Goal: Information Seeking & Learning: Learn about a topic

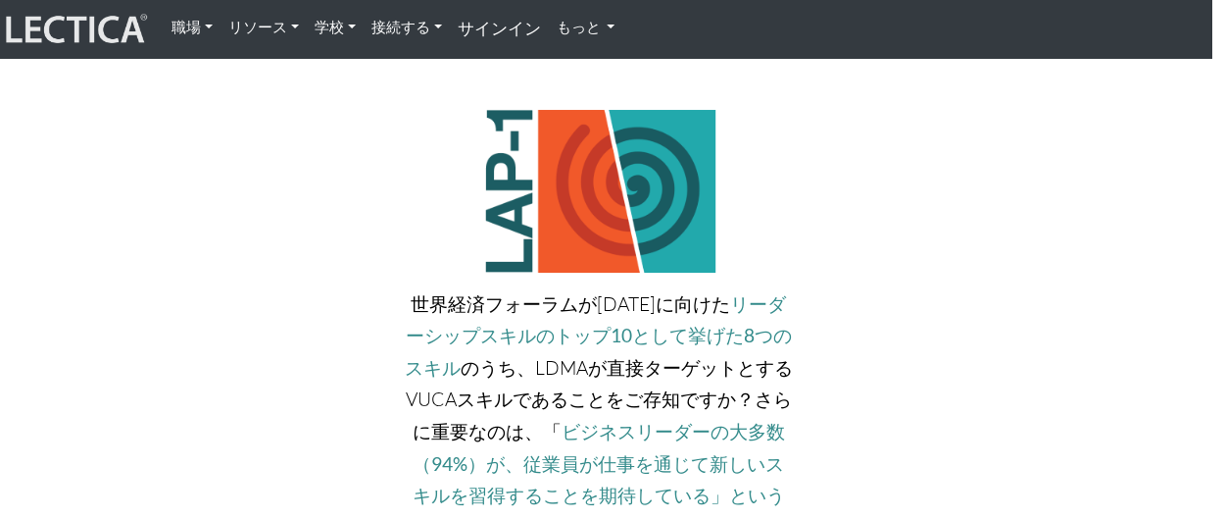
scroll to position [3687, 15]
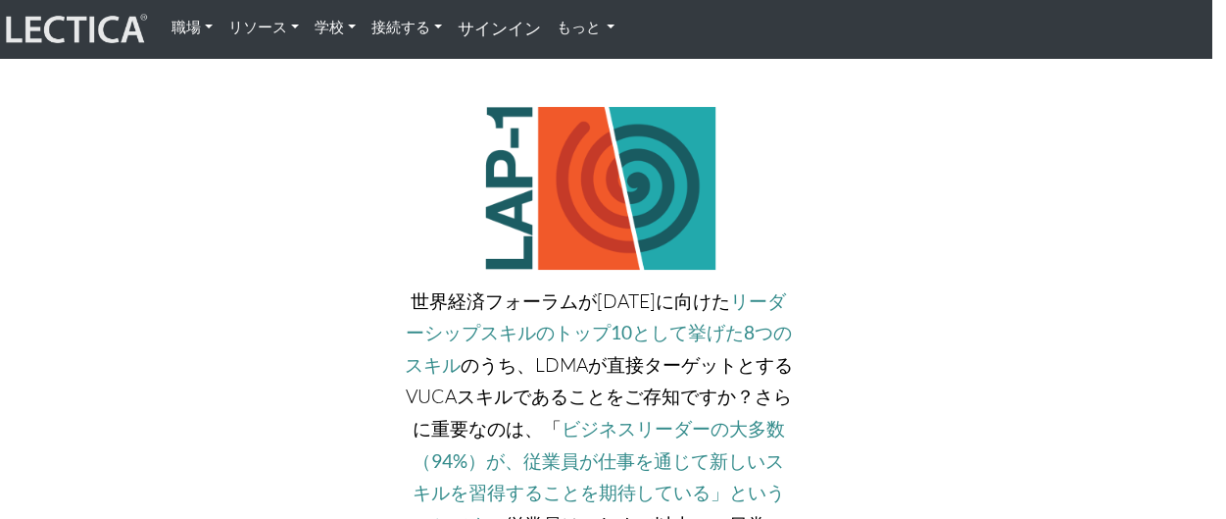
click at [635, 311] on div "世界経済フォーラムが2025年に向けた リーダーシップスキルのトップ10として挙げた8つのスキル のうち、LDMAが直接ターゲットとするVUCAスキルであるこ…" at bounding box center [598, 495] width 419 height 776
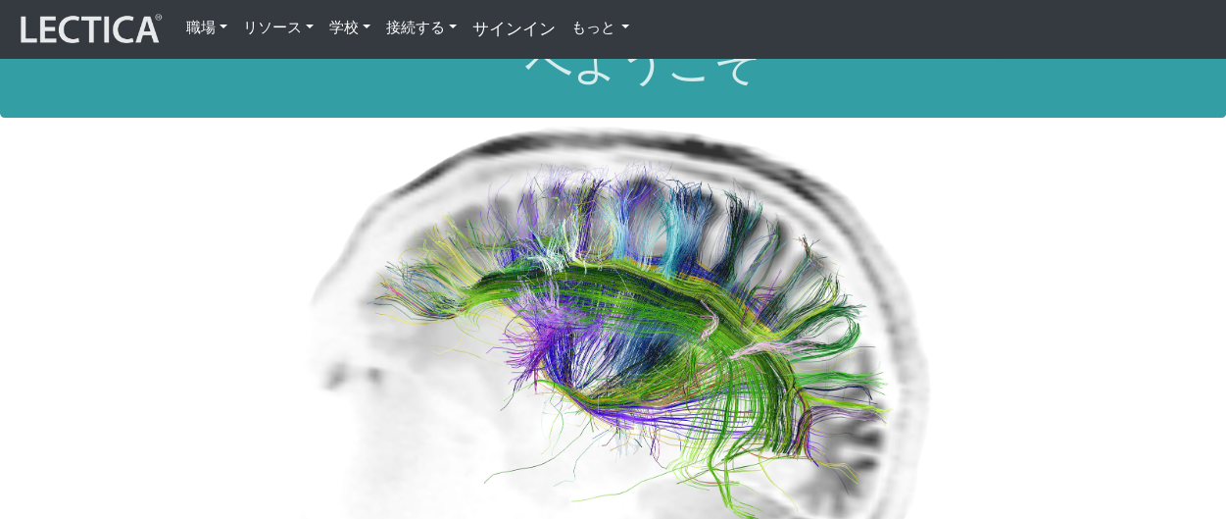
scroll to position [45, 0]
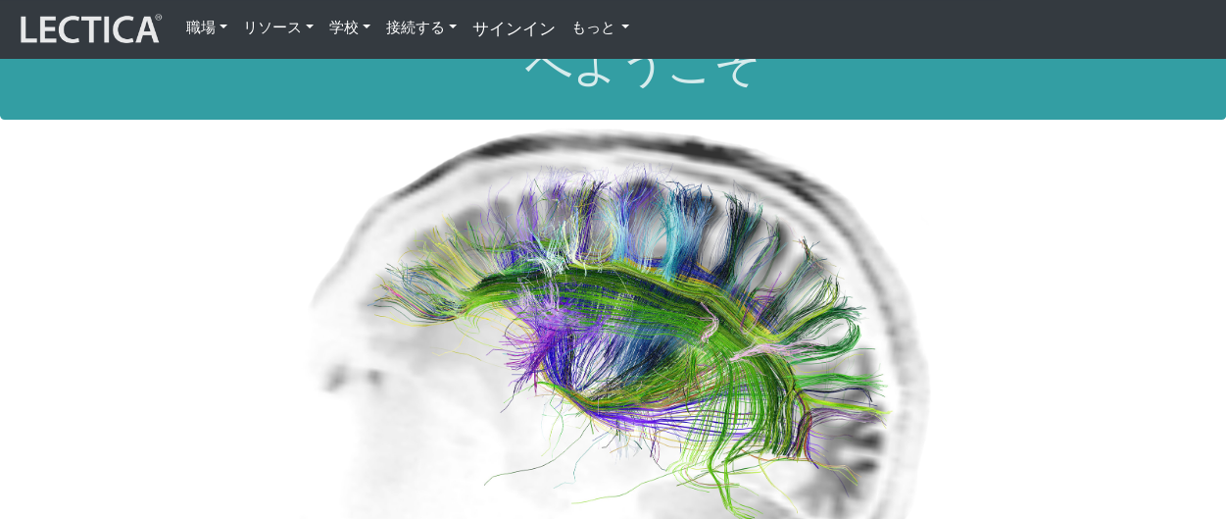
click at [205, 25] on font "職場" at bounding box center [200, 27] width 29 height 19
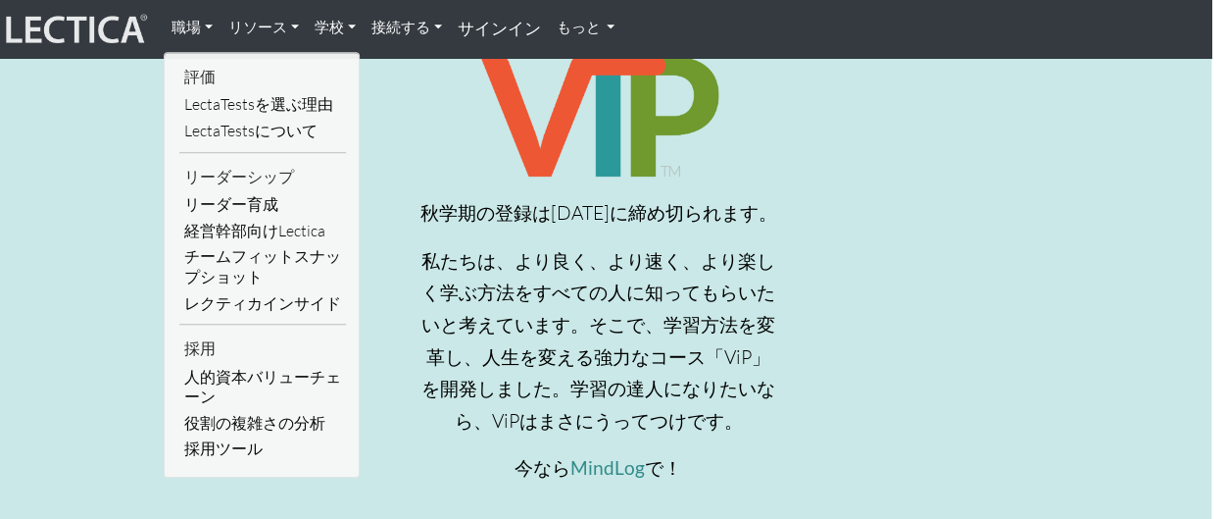
scroll to position [699, 15]
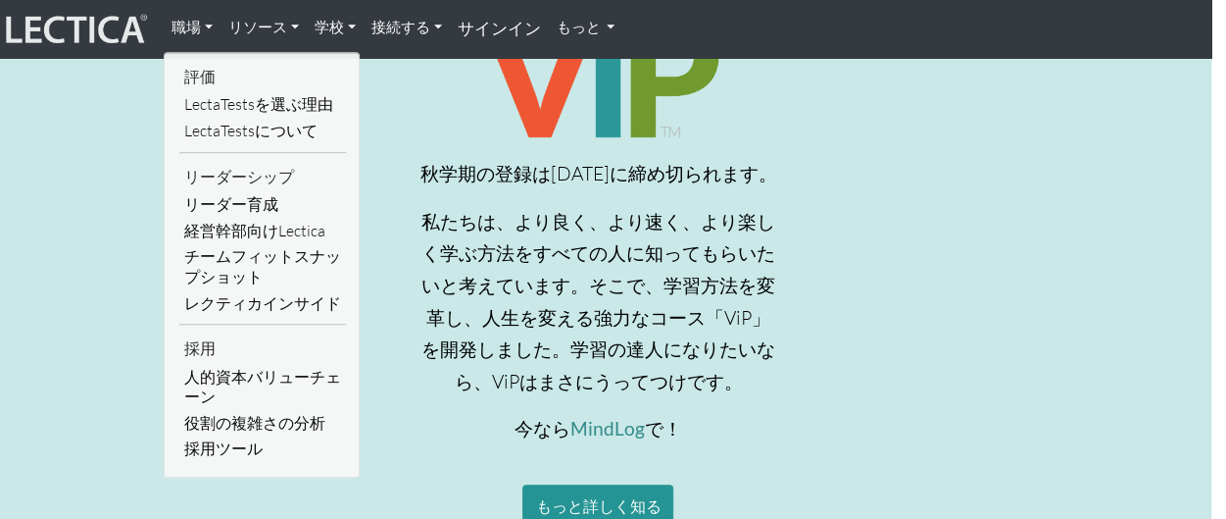
click at [249, 28] on font "リソース" at bounding box center [257, 27] width 59 height 19
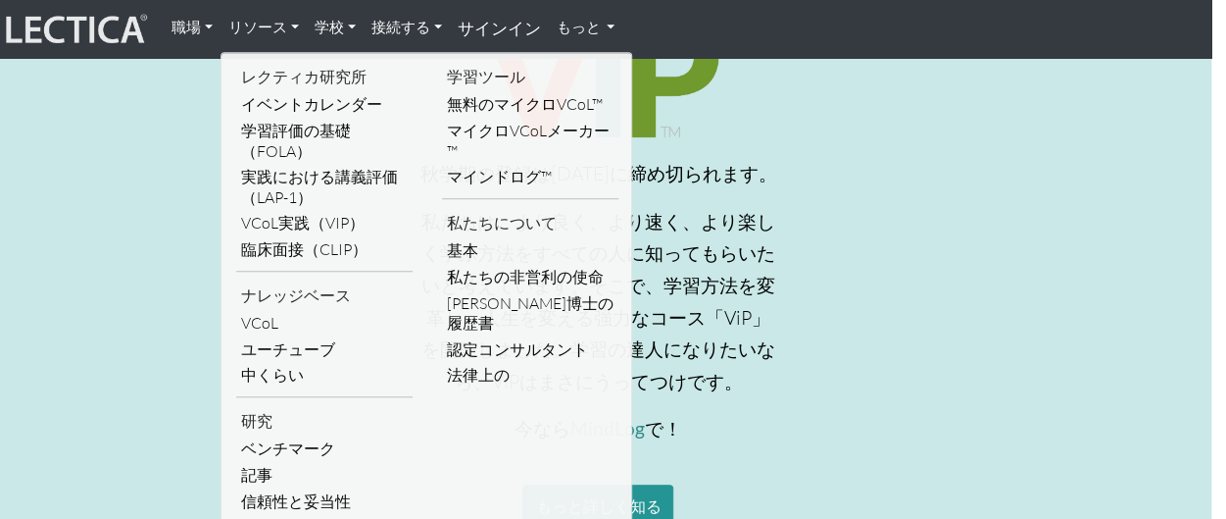
click at [373, 27] on font "接続する" at bounding box center [401, 27] width 59 height 19
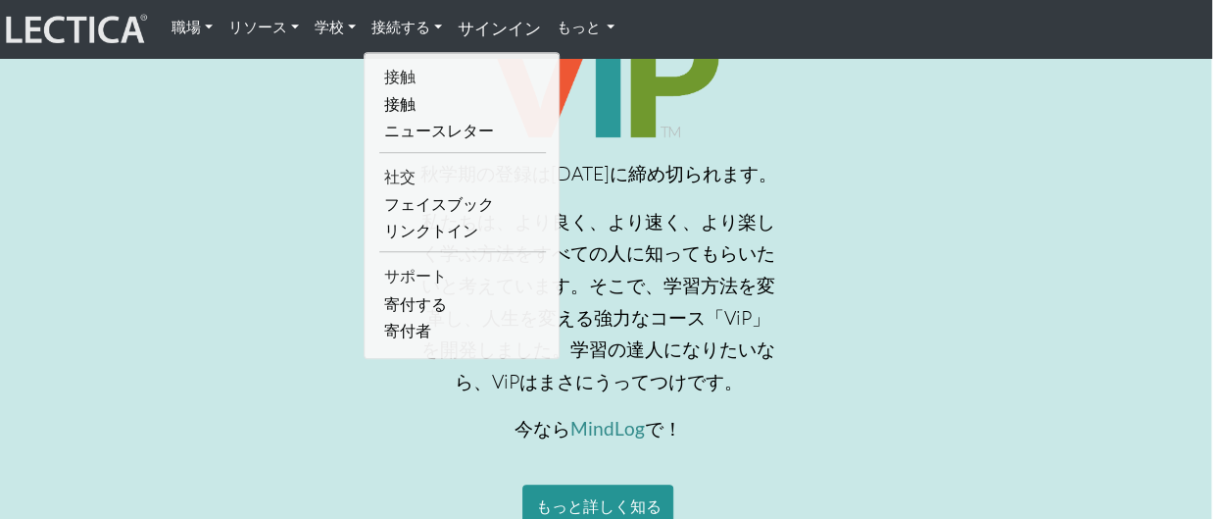
click at [192, 33] on font "職場" at bounding box center [186, 27] width 29 height 19
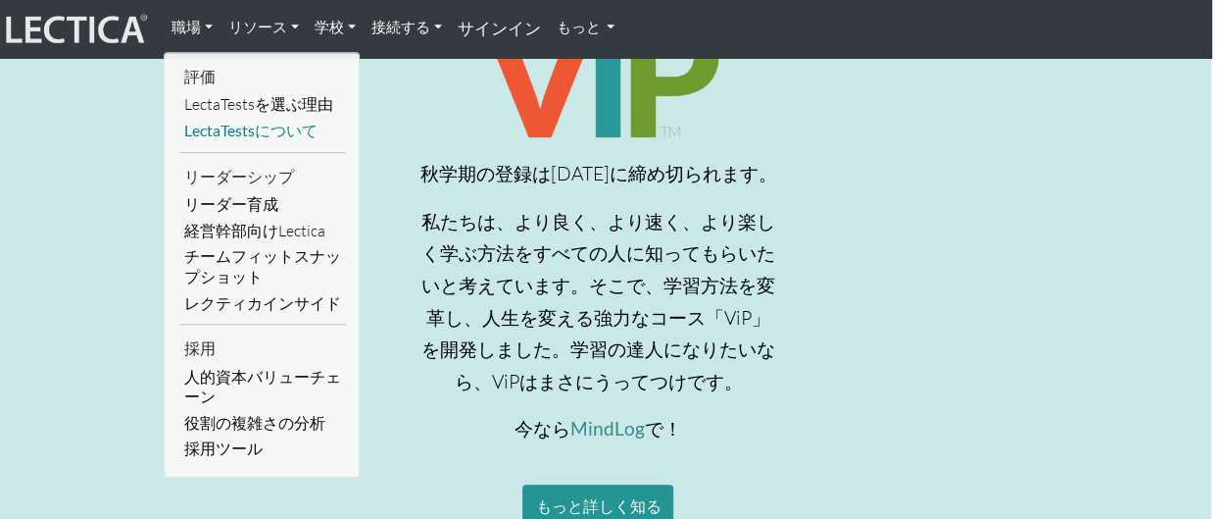
click at [229, 128] on font "LectaTestsについて" at bounding box center [250, 130] width 133 height 19
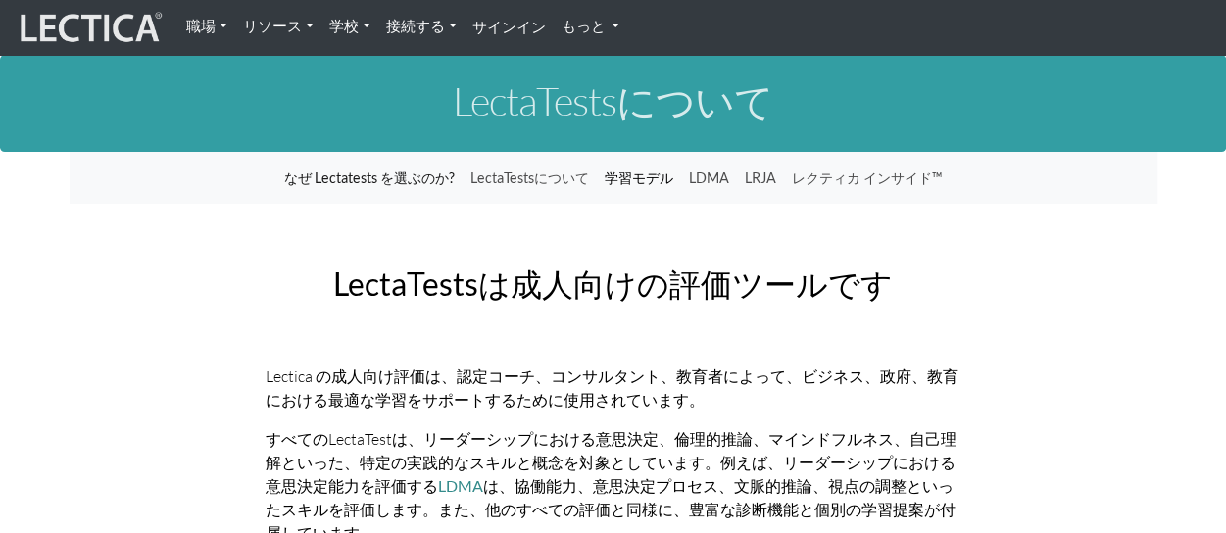
click at [618, 174] on font "学習モデル" at bounding box center [639, 178] width 69 height 17
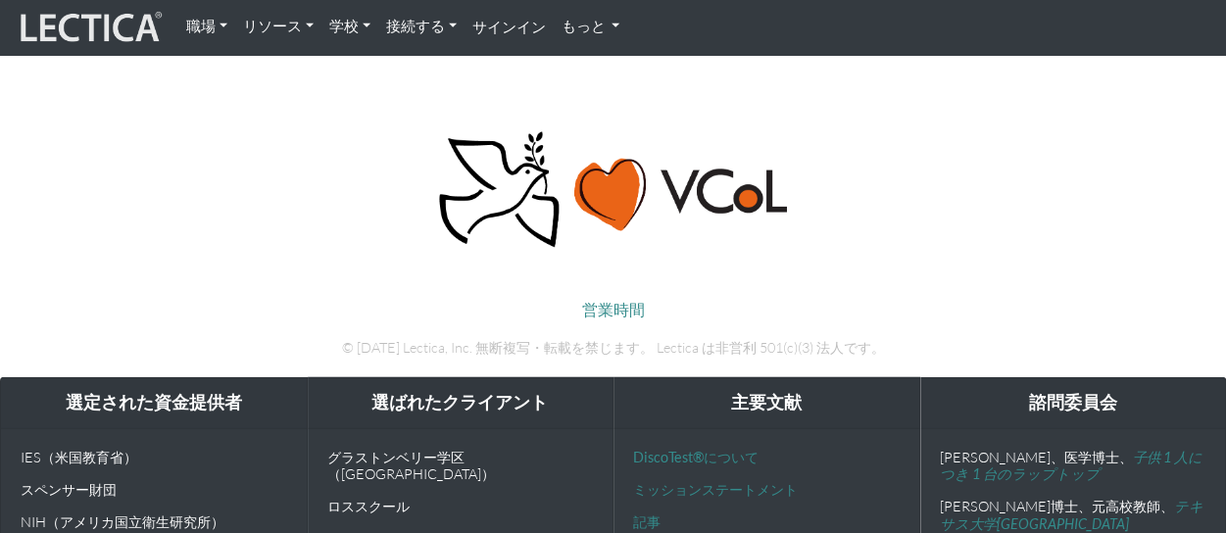
scroll to position [6035, 0]
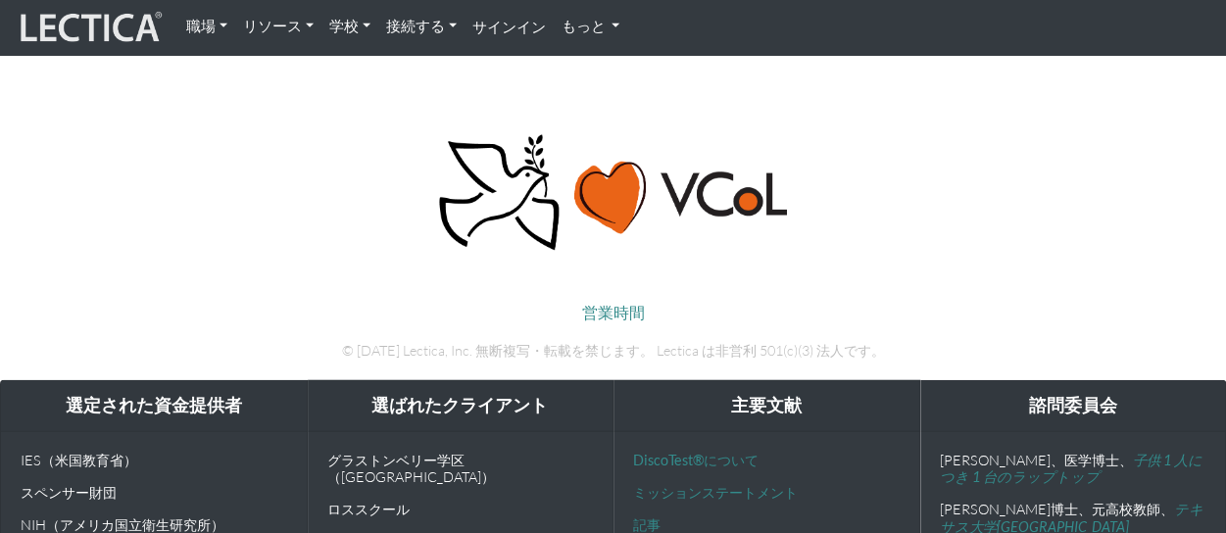
click at [190, 16] on link "職場" at bounding box center [206, 27] width 57 height 38
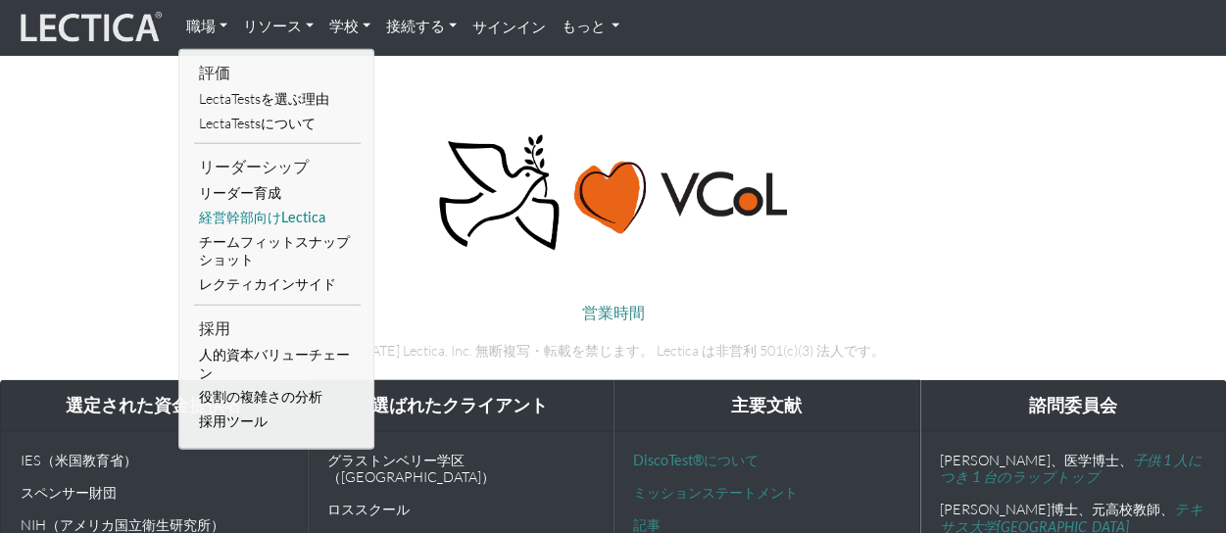
click at [271, 222] on font "経営幹部向けLectica" at bounding box center [262, 217] width 126 height 17
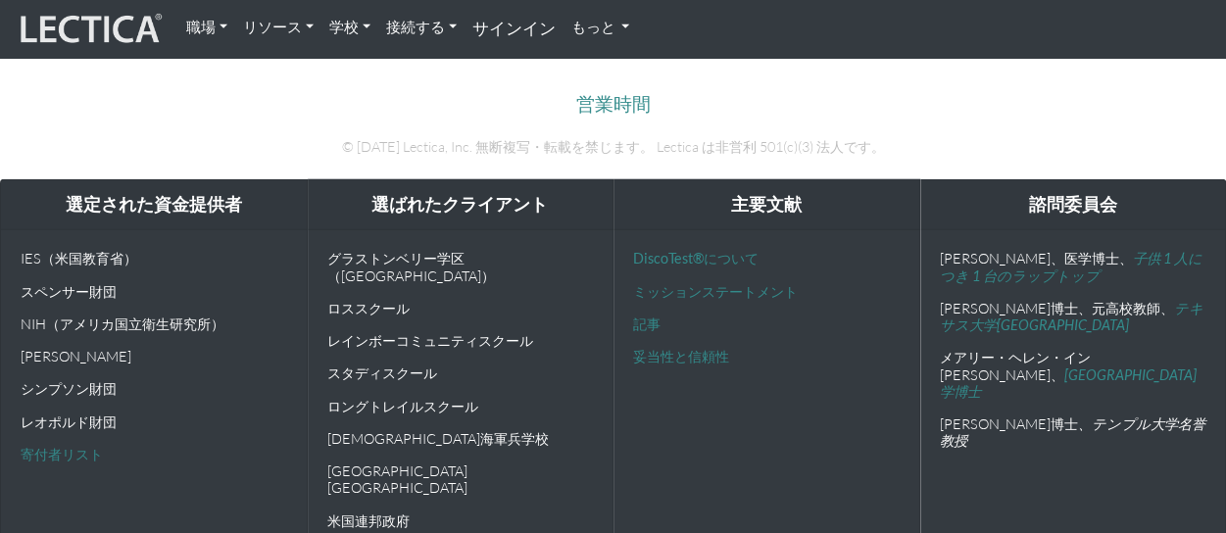
scroll to position [2478, 0]
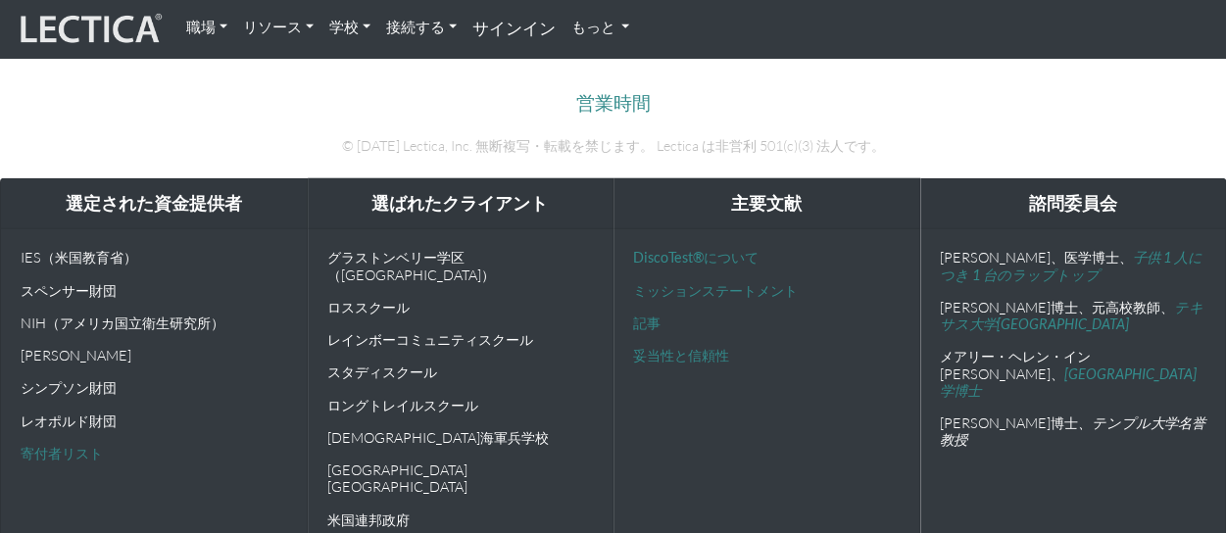
click at [197, 35] on font "職場" at bounding box center [200, 27] width 29 height 19
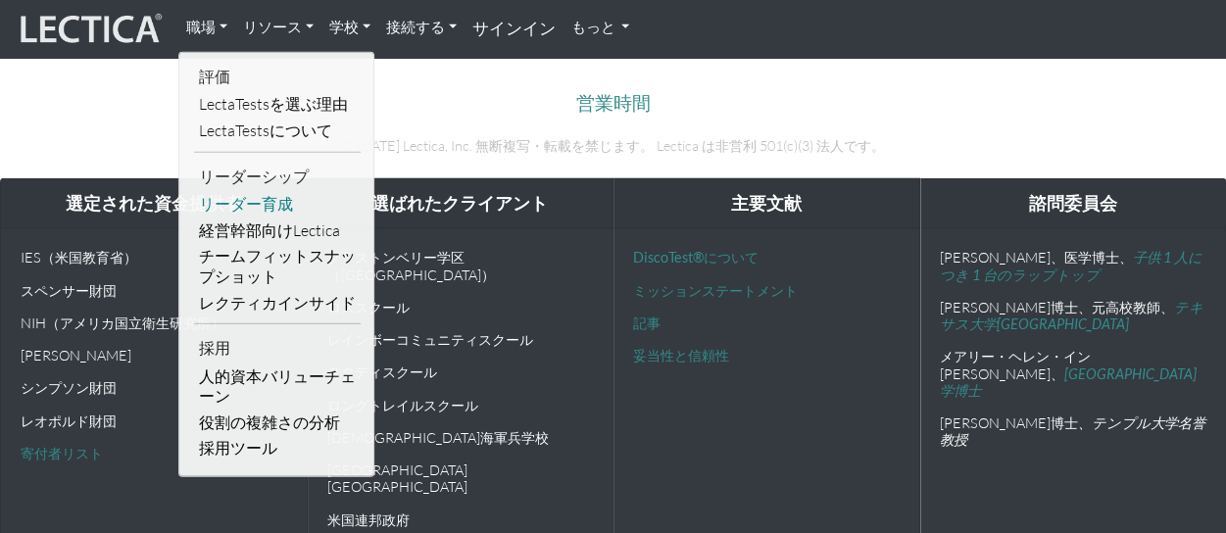
click at [273, 199] on font "リーダー育成" at bounding box center [246, 203] width 94 height 19
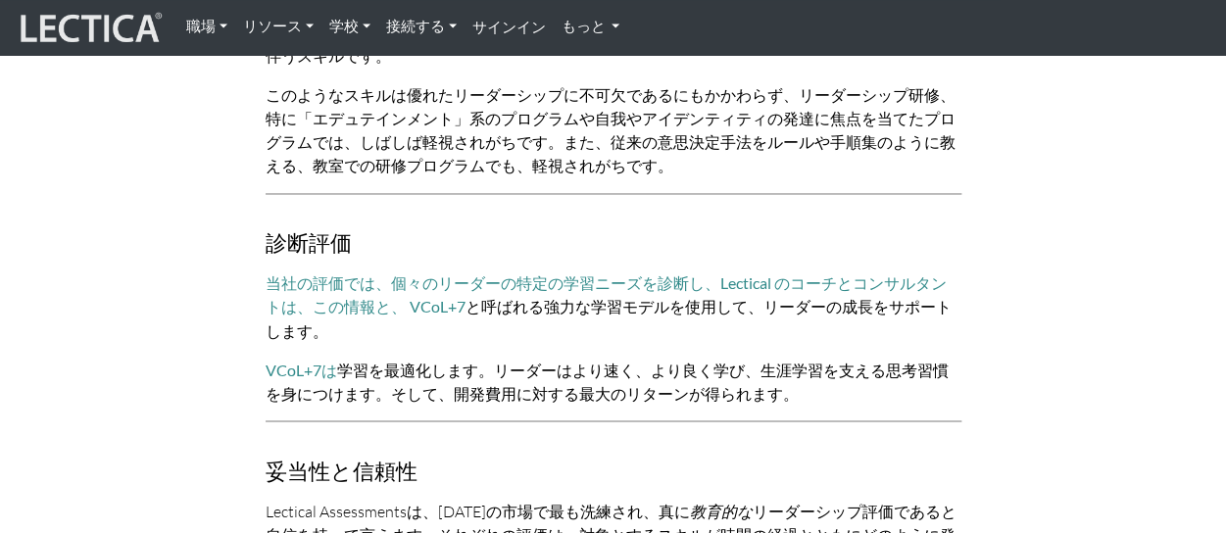
scroll to position [1503, 0]
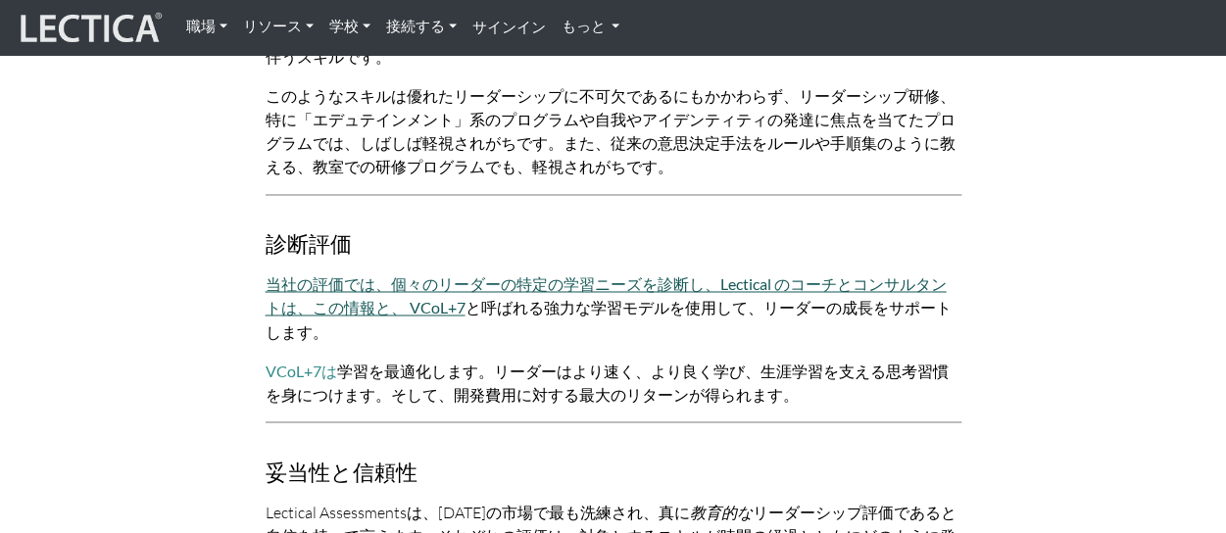
click at [443, 309] on font "当社の評価では、個々のリーダーの特定の学習ニーズを診断し、Lectical のコーチとコンサルタントは、この情報と、 VCoL+7" at bounding box center [606, 295] width 681 height 42
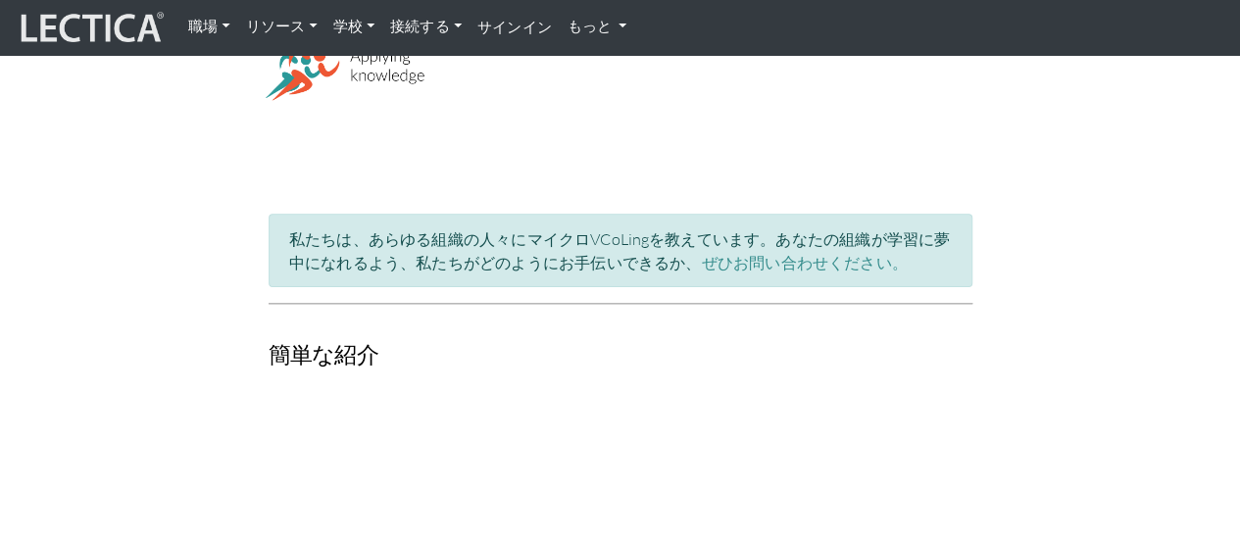
scroll to position [753, 0]
